Goal: Information Seeking & Learning: Learn about a topic

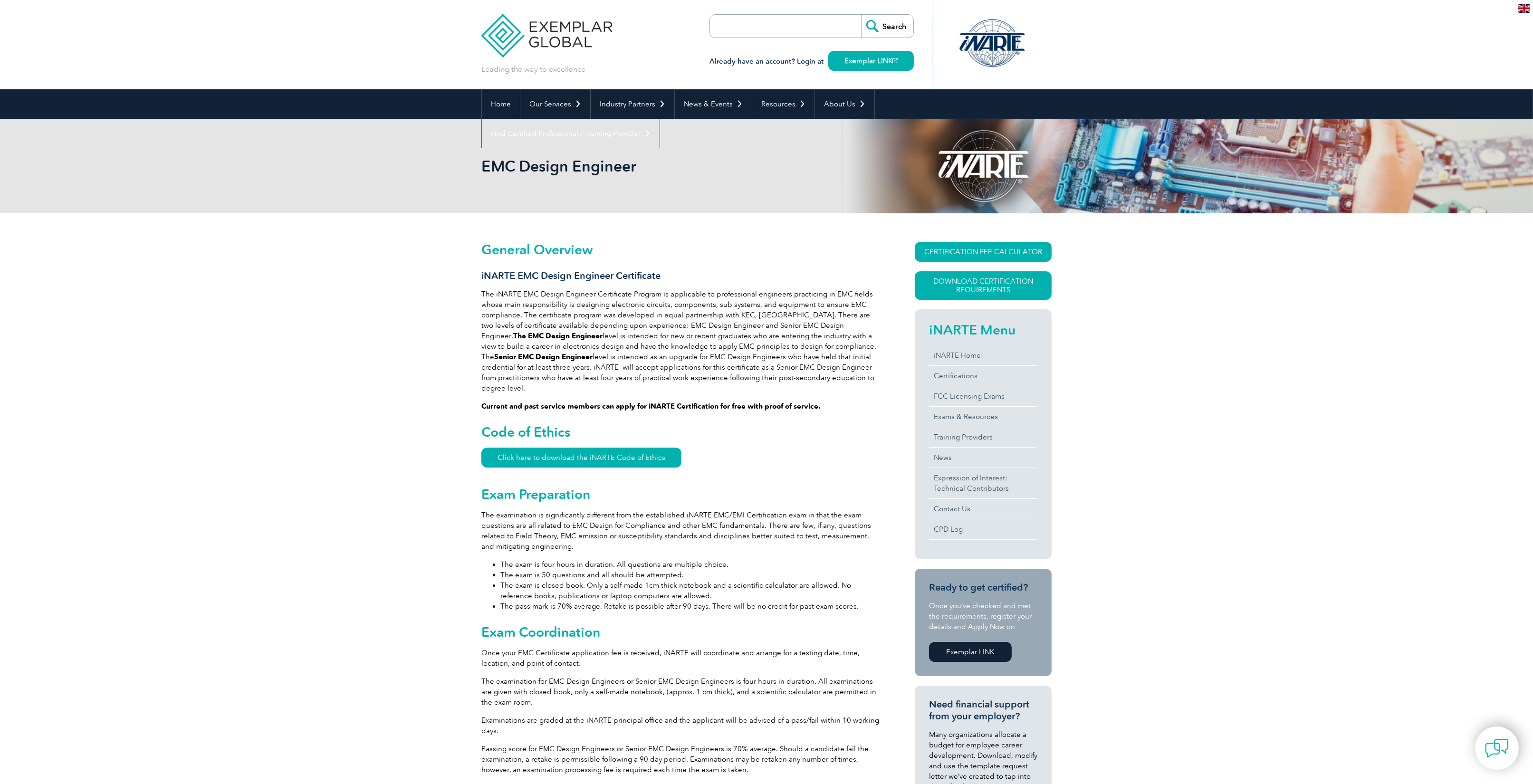
click at [989, 34] on div at bounding box center [993, 43] width 95 height 52
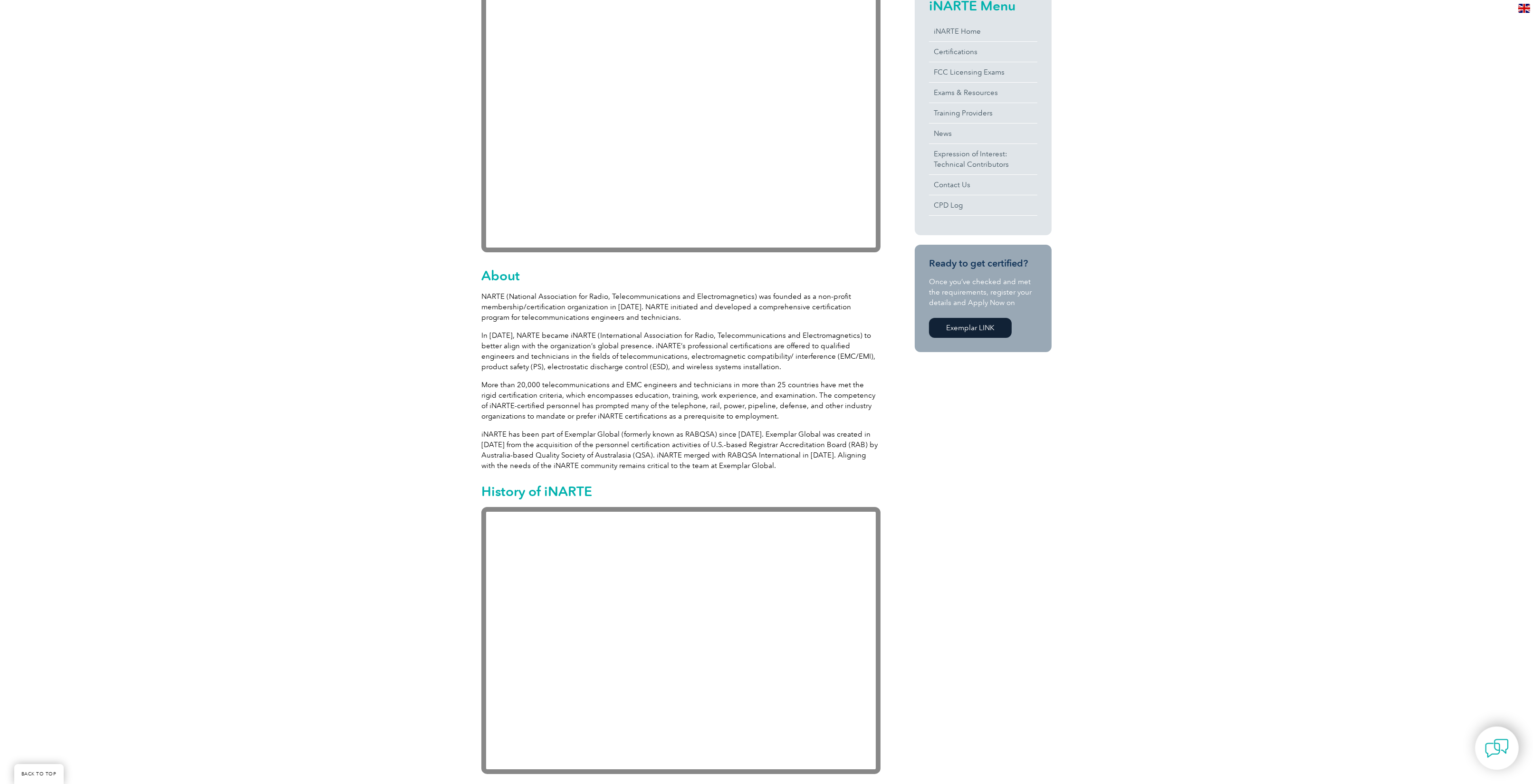
scroll to position [285, 0]
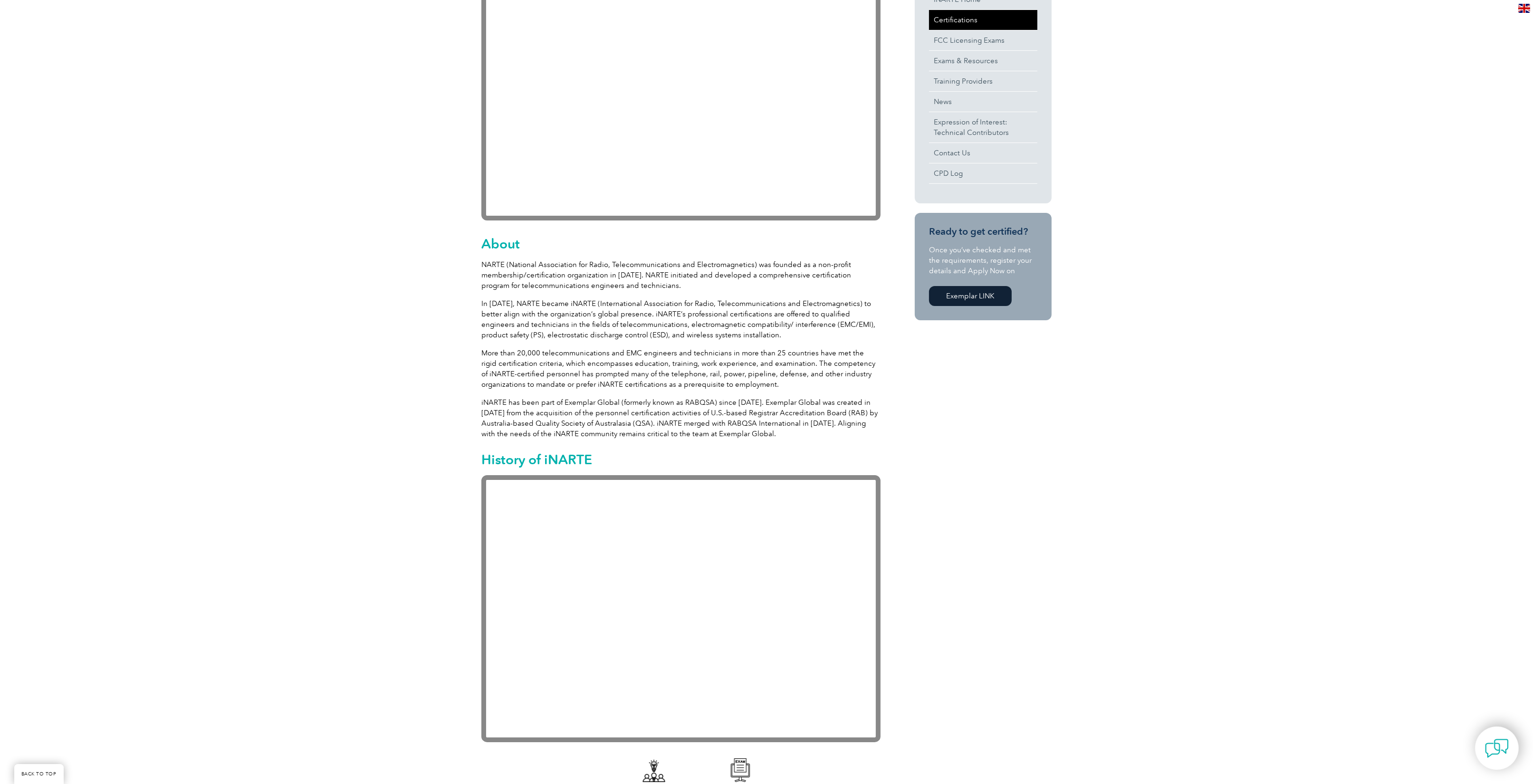
click at [963, 19] on link "Certifications" at bounding box center [983, 20] width 109 height 20
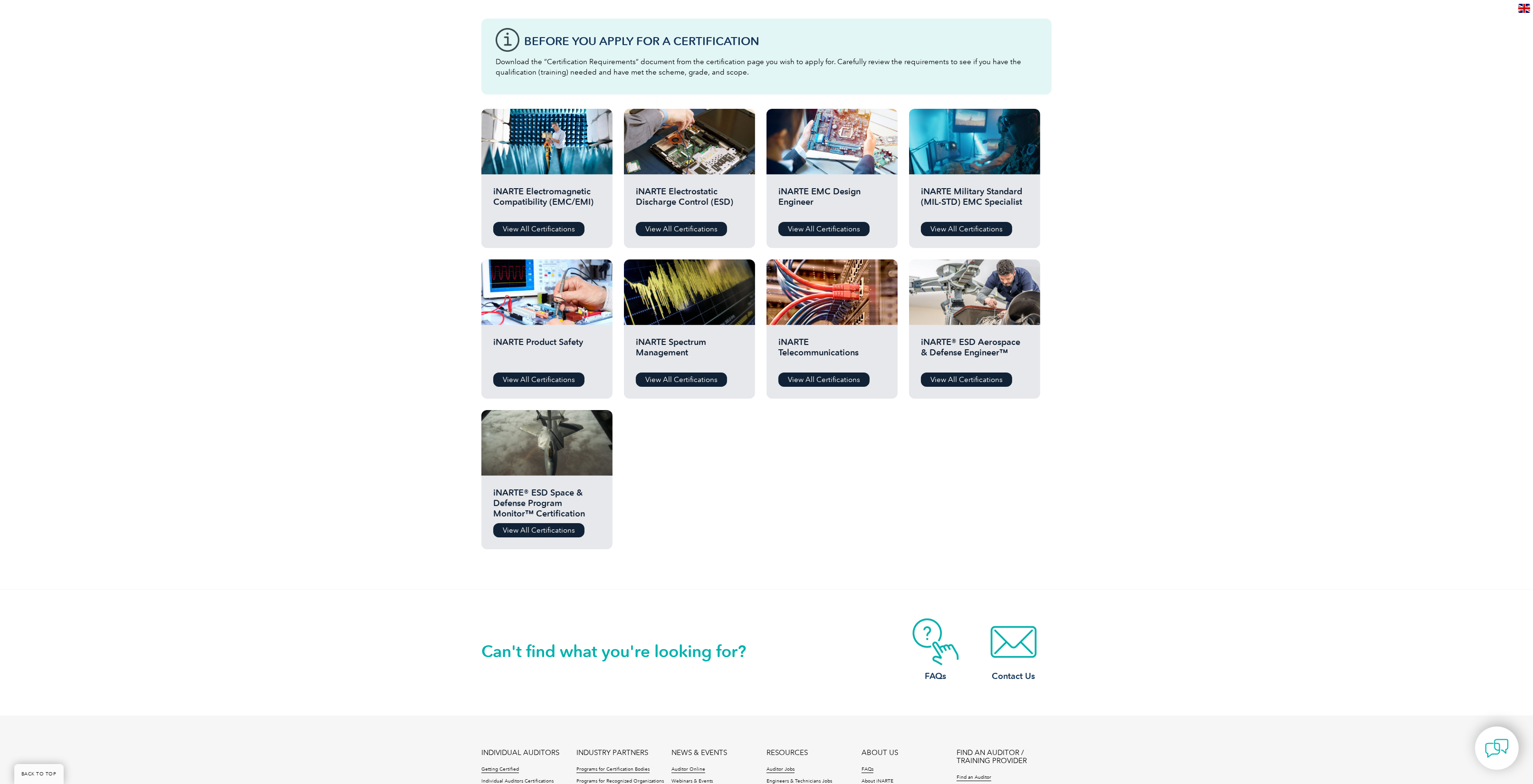
scroll to position [380, 0]
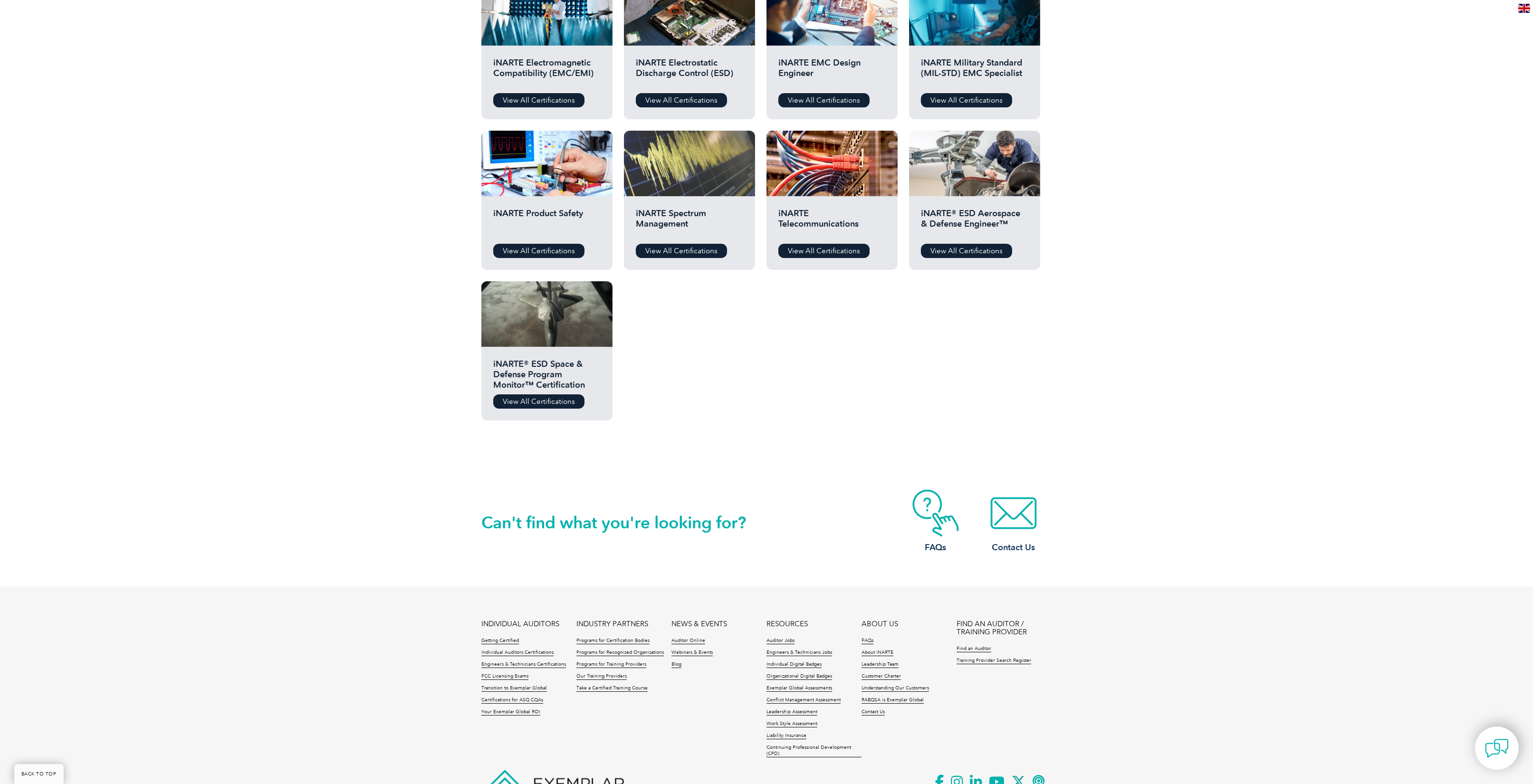
click at [686, 195] on div at bounding box center [689, 163] width 131 height 65
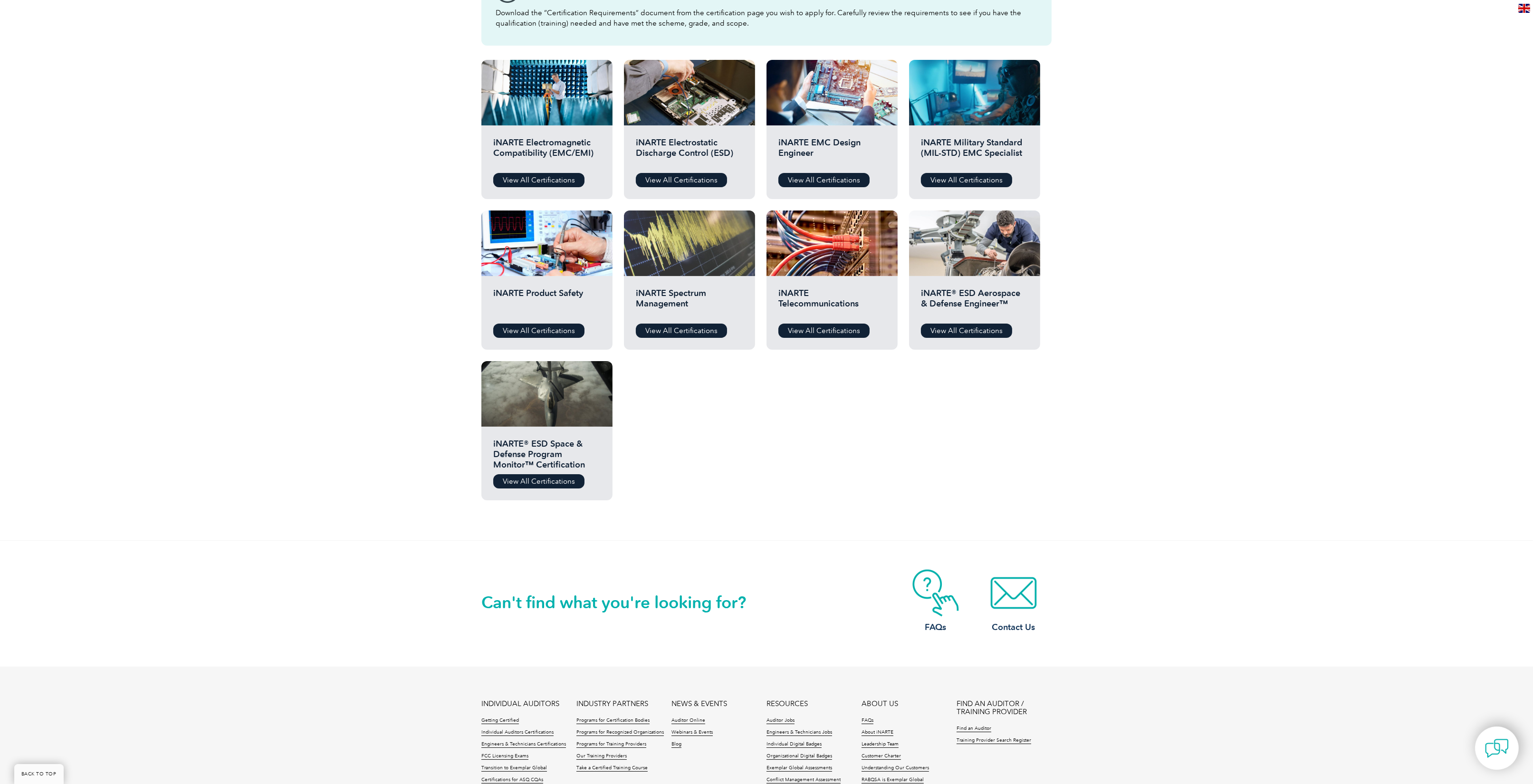
scroll to position [190, 0]
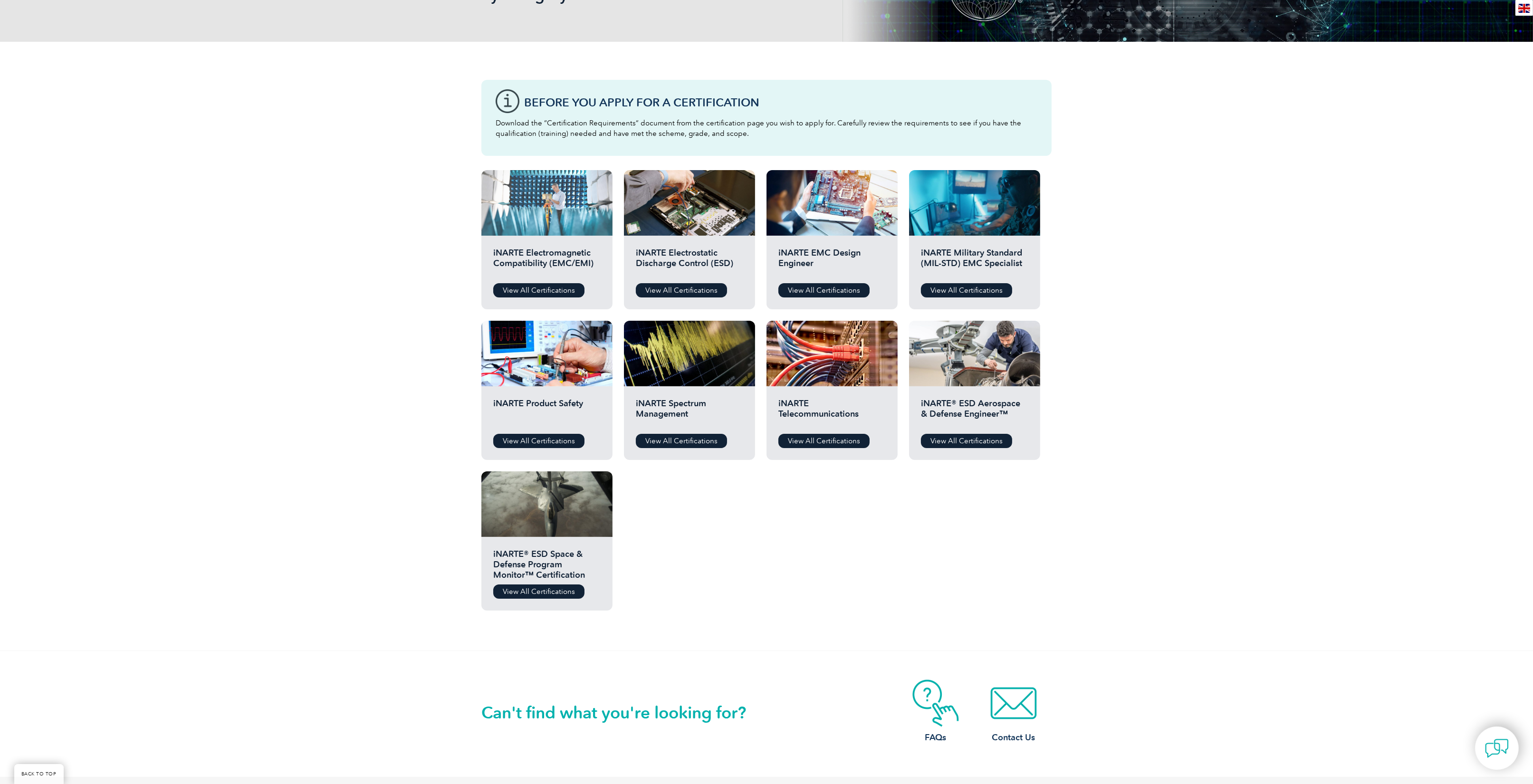
click at [557, 209] on div at bounding box center [547, 203] width 131 height 65
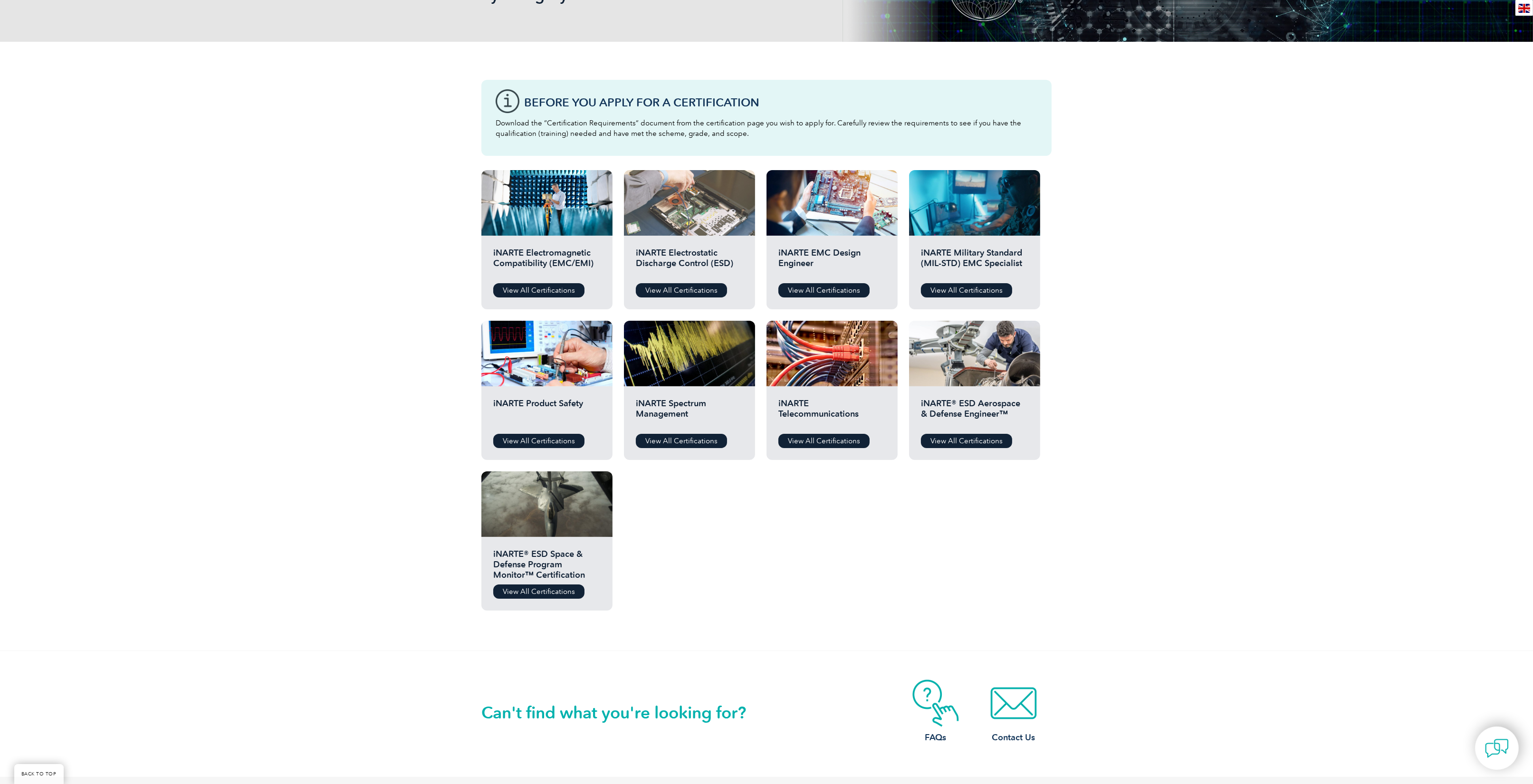
click at [691, 225] on div at bounding box center [689, 203] width 131 height 65
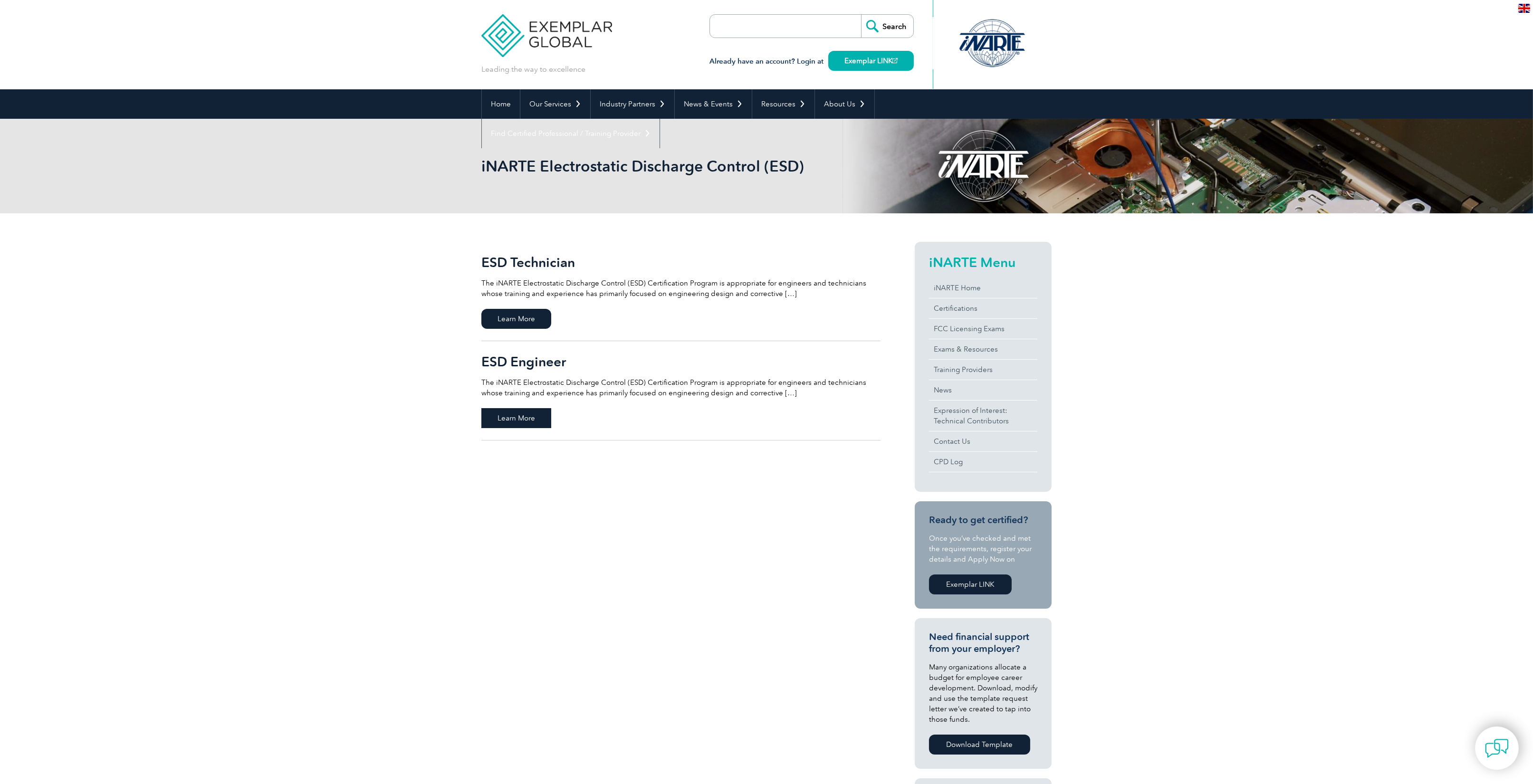
click at [504, 421] on span "Learn More" at bounding box center [516, 418] width 70 height 20
